Goal: Task Accomplishment & Management: Complete application form

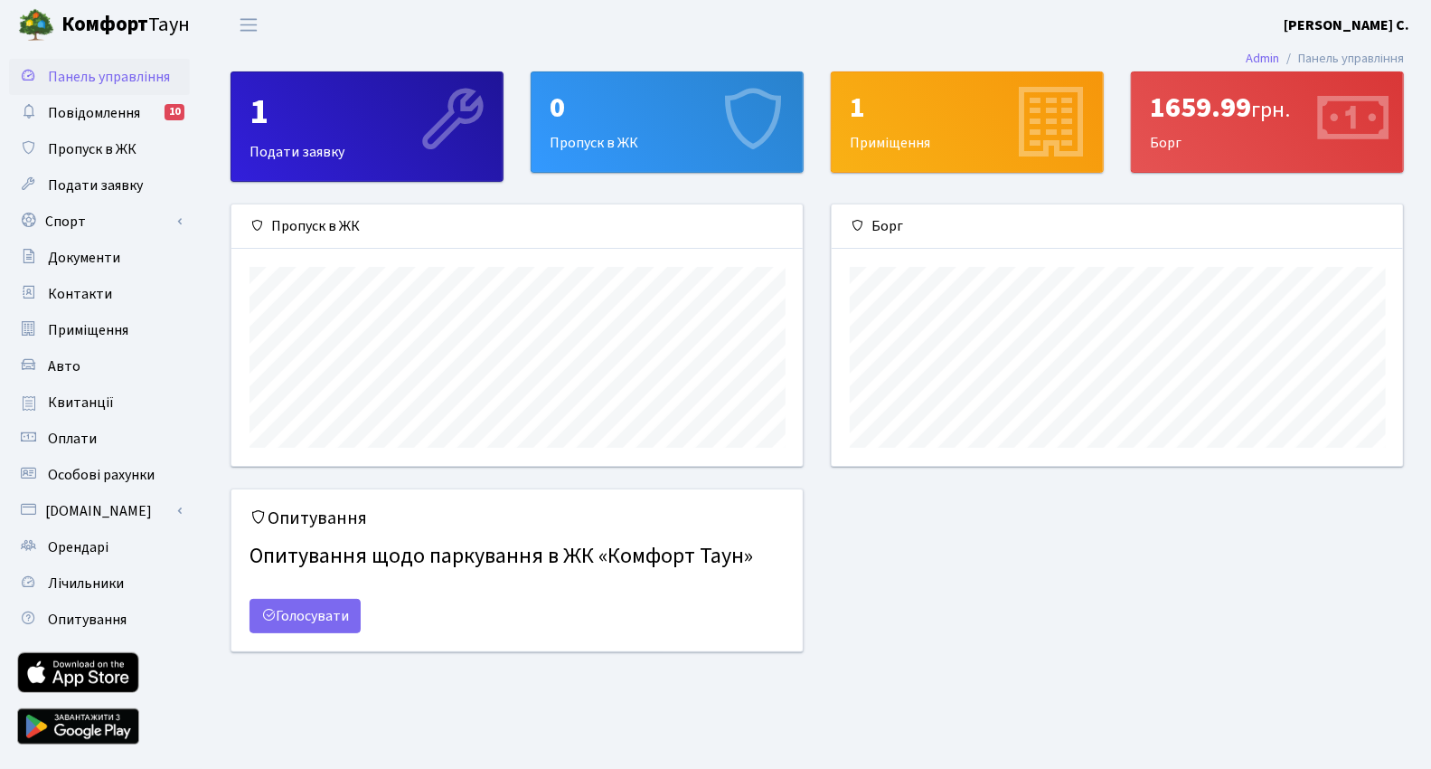
scroll to position [260, 571]
click at [612, 132] on div "0 Пропуск в ЖК" at bounding box center [667, 121] width 271 height 99
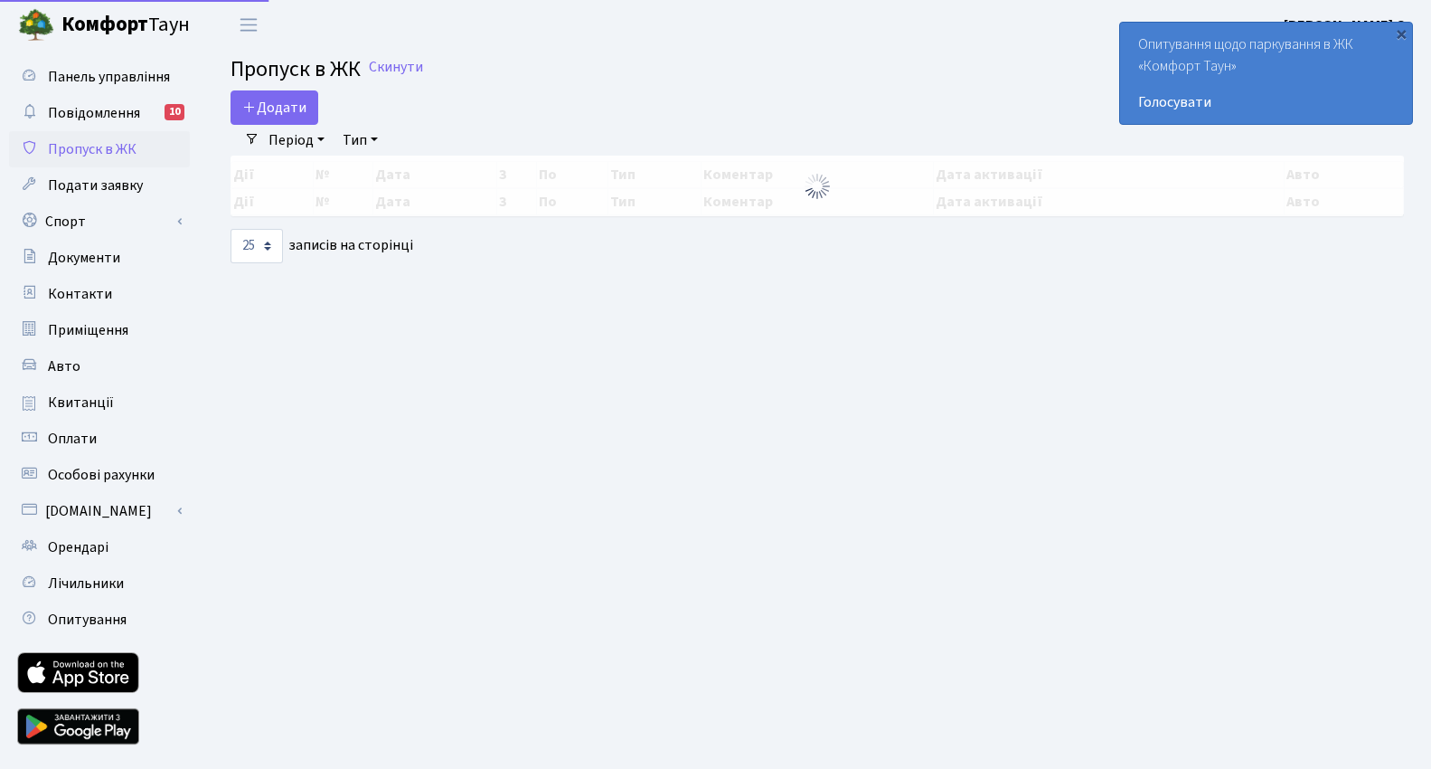
select select "25"
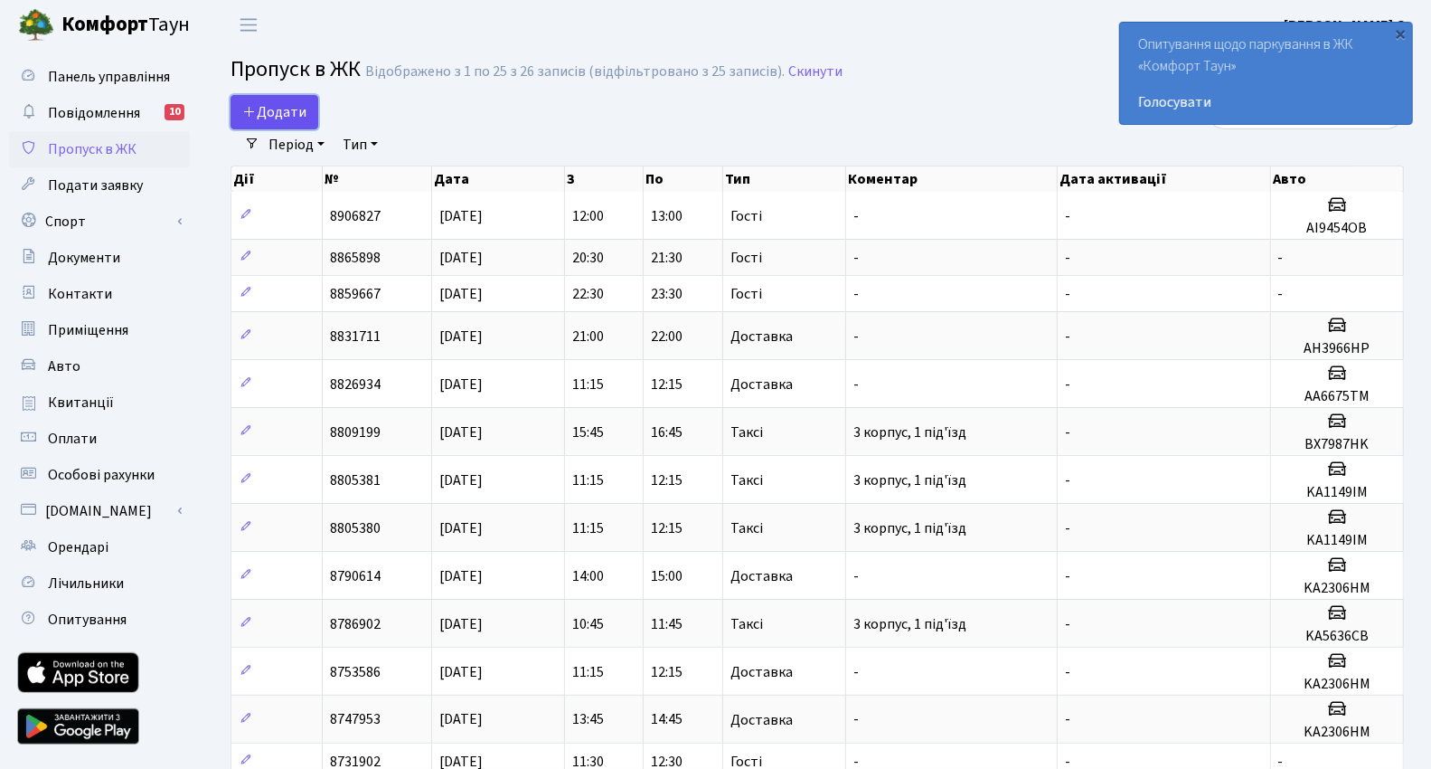
click at [273, 99] on link "Додати" at bounding box center [275, 112] width 88 height 34
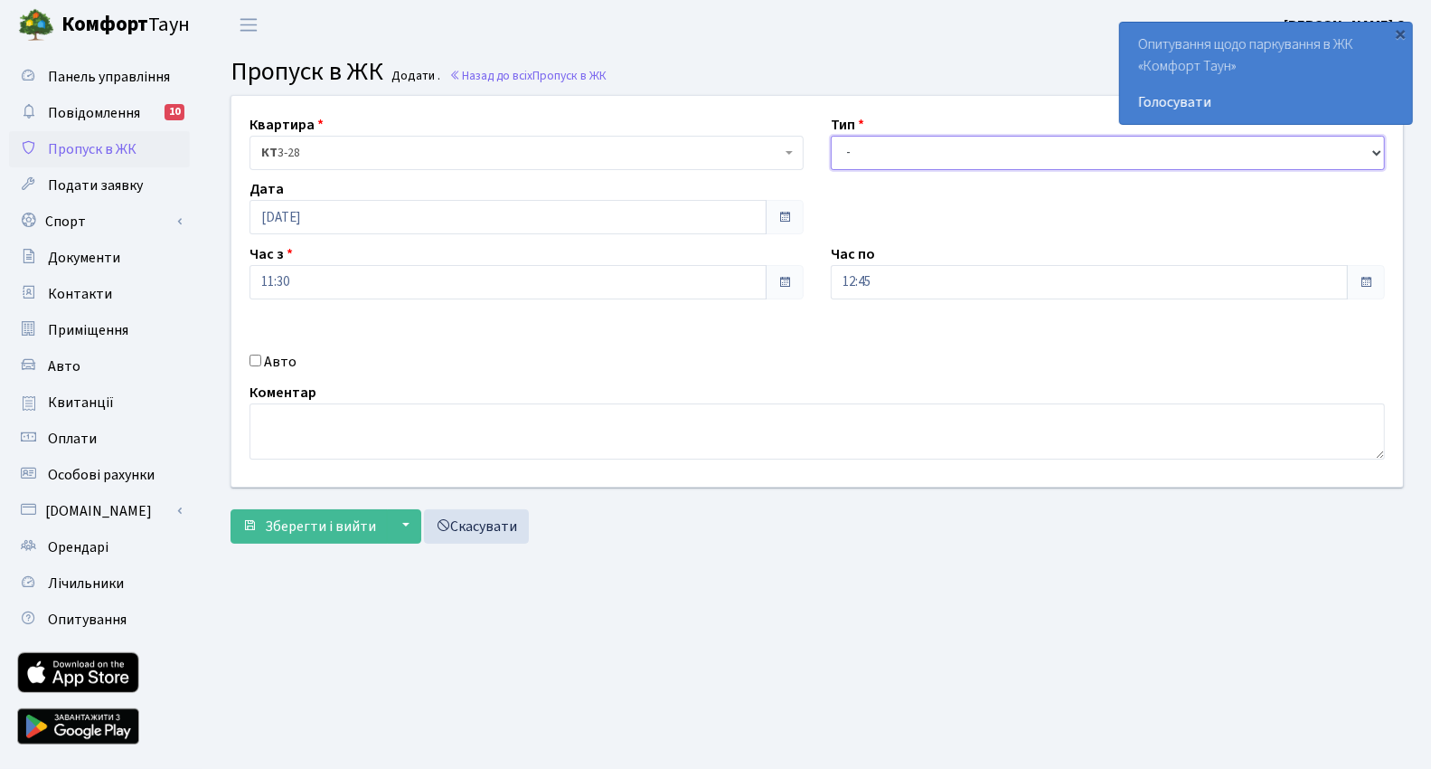
click at [890, 152] on select "- Доставка Таксі Гості Сервіс" at bounding box center [1108, 153] width 554 height 34
select select "2"
click at [831, 136] on select "- Доставка Таксі Гості Сервіс" at bounding box center [1108, 153] width 554 height 34
click at [253, 356] on input "Авто" at bounding box center [256, 360] width 12 height 12
checkbox input "true"
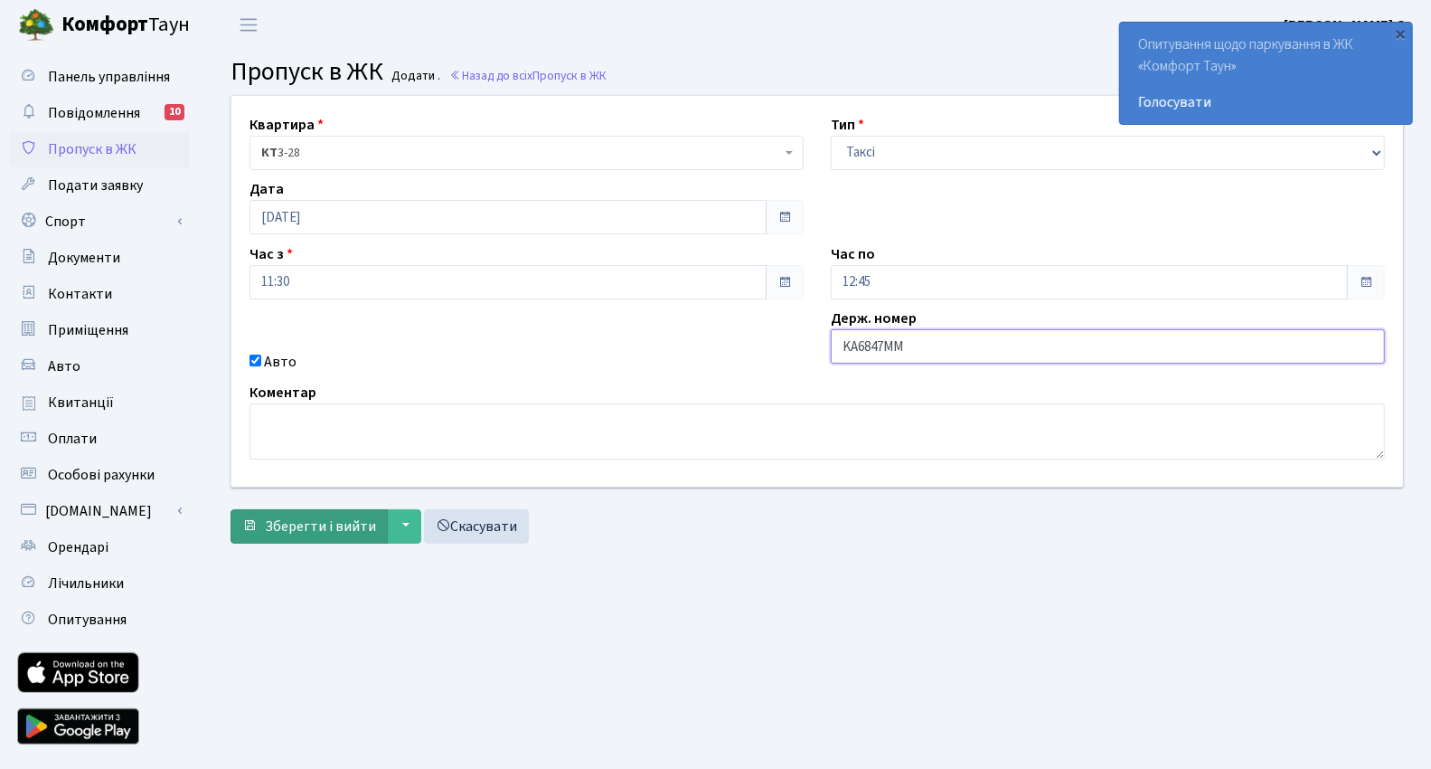
type input "KA6847MM"
click at [330, 520] on span "Зберегти і вийти" at bounding box center [320, 526] width 111 height 20
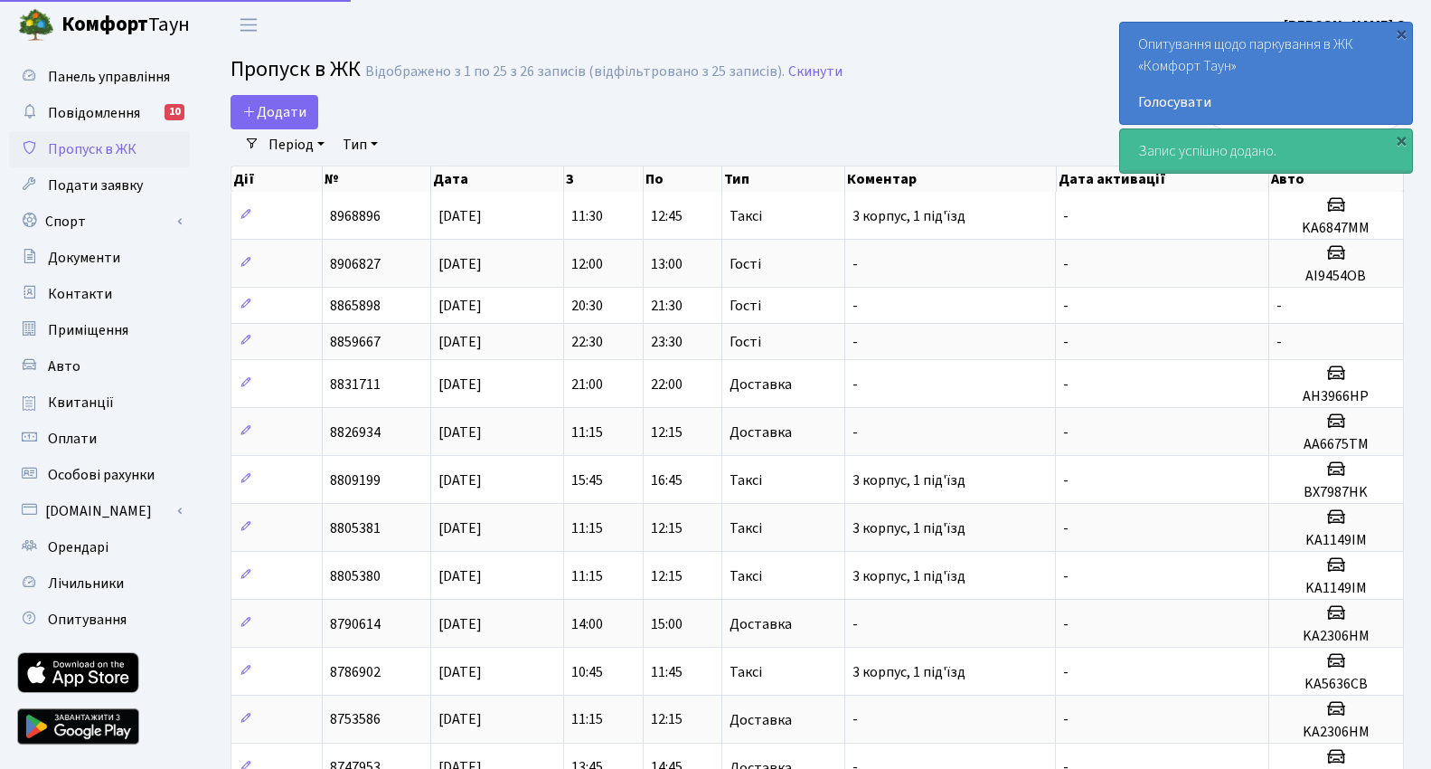
select select "25"
